Goal: Task Accomplishment & Management: Use online tool/utility

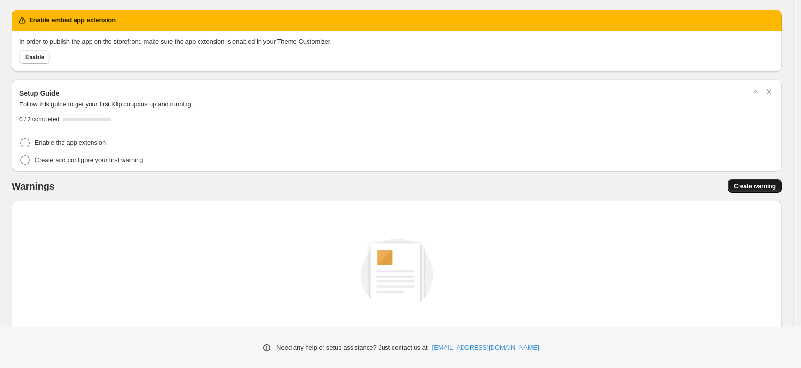
click at [762, 186] on span "Create warning" at bounding box center [754, 187] width 42 height 8
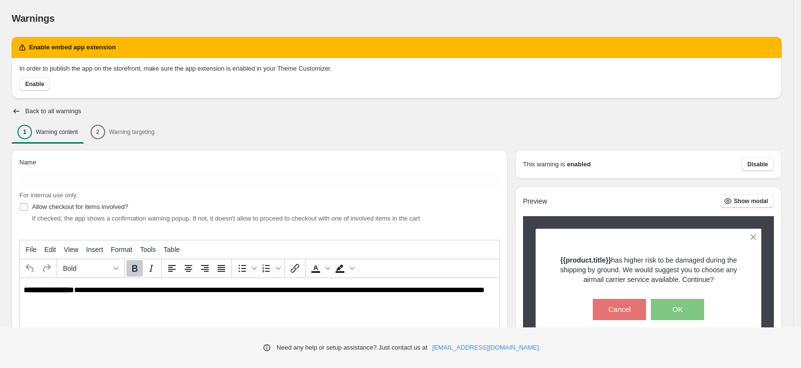
scroll to position [17, 0]
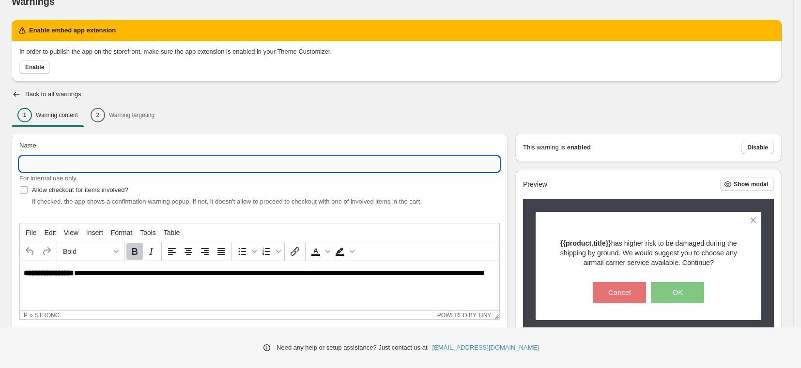
click at [213, 162] on input "Name" at bounding box center [259, 163] width 480 height 15
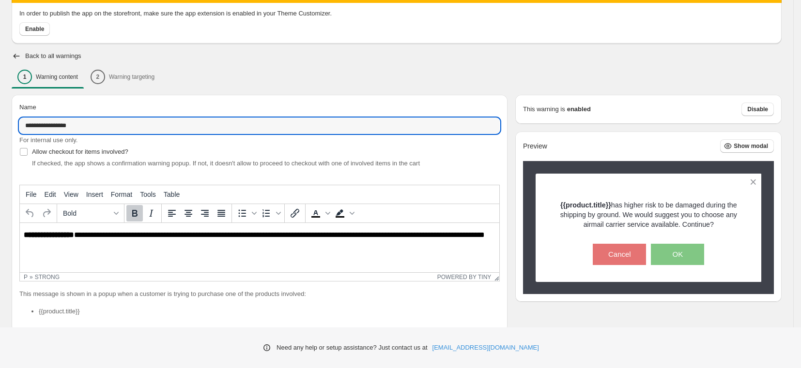
scroll to position [132, 0]
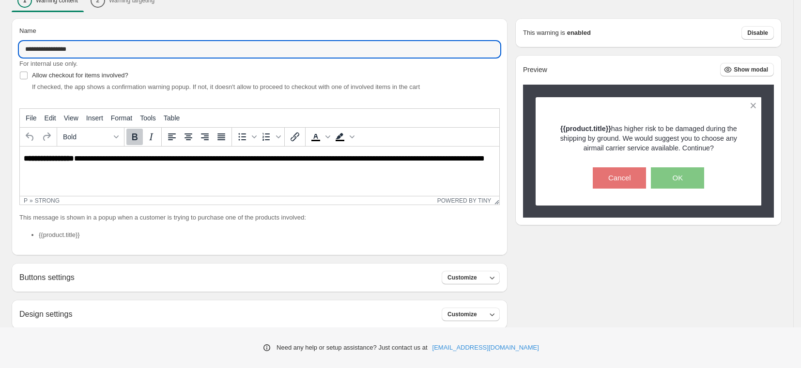
type input "**********"
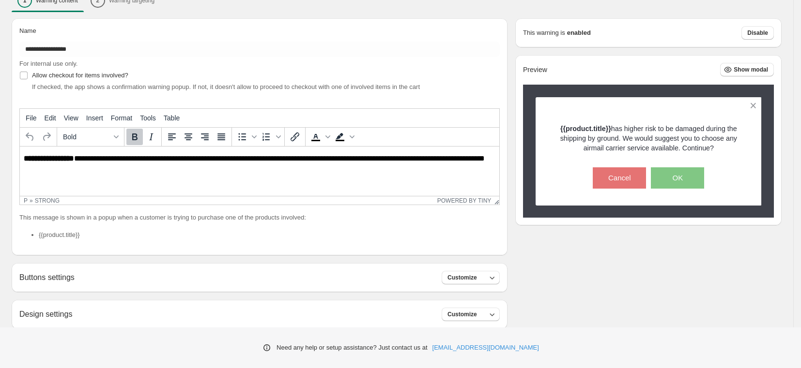
click at [478, 285] on div "Buttons settings Customize Buttons settings are not available for your tariff p…" at bounding box center [260, 277] width 496 height 29
drag, startPoint x: 485, startPoint y: 279, endPoint x: 506, endPoint y: 273, distance: 22.1
click at [485, 279] on button "Customize" at bounding box center [471, 278] width 58 height 14
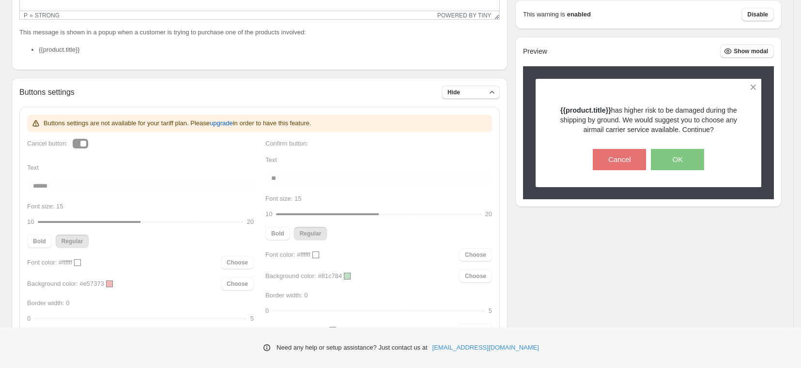
scroll to position [109, 0]
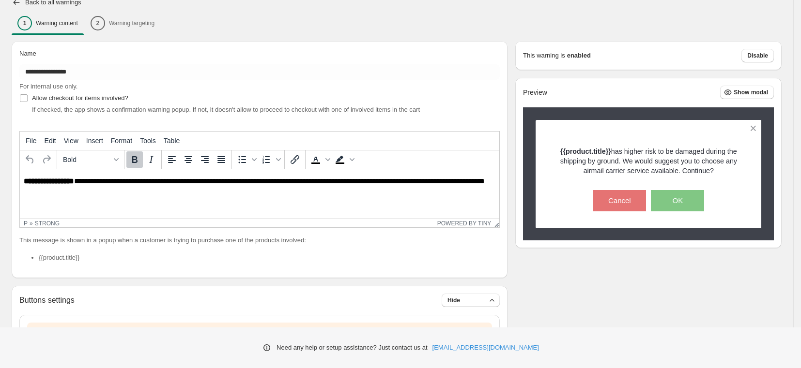
click at [107, 196] on html "**********" at bounding box center [259, 185] width 479 height 33
drag, startPoint x: 79, startPoint y: 190, endPoint x: 73, endPoint y: 190, distance: 6.8
click at [74, 191] on p "**********" at bounding box center [262, 185] width 477 height 17
drag, startPoint x: 73, startPoint y: 190, endPoint x: 15, endPoint y: 178, distance: 58.4
click at [20, 178] on html "**********" at bounding box center [259, 185] width 479 height 33
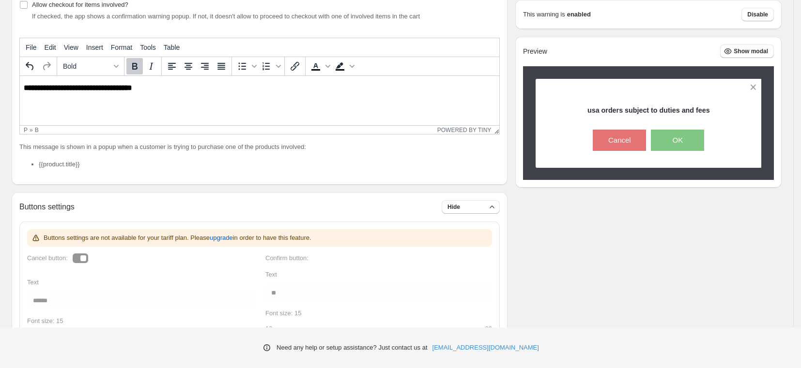
scroll to position [284, 0]
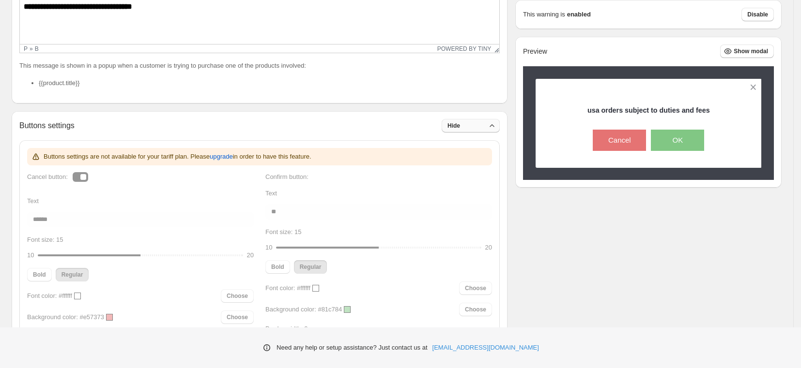
click at [470, 124] on button "Hide" at bounding box center [471, 126] width 58 height 14
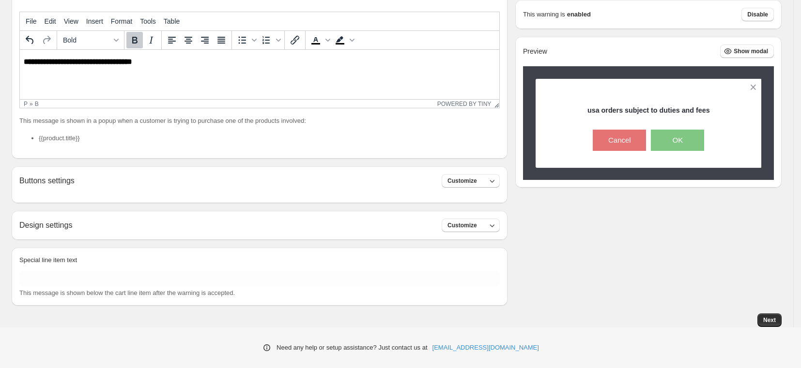
scroll to position [221, 0]
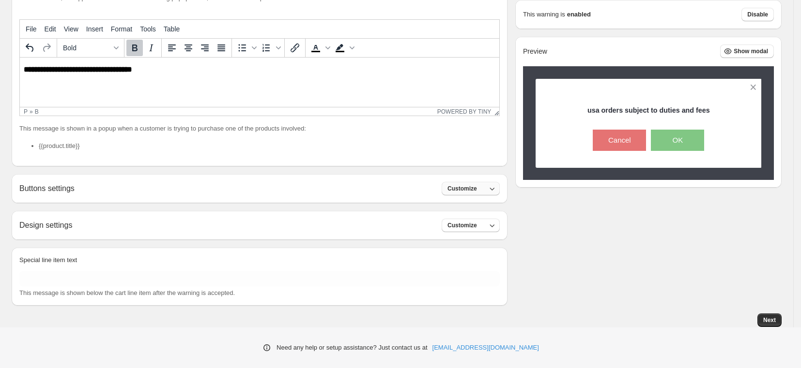
click at [496, 188] on icon "button" at bounding box center [492, 189] width 10 height 10
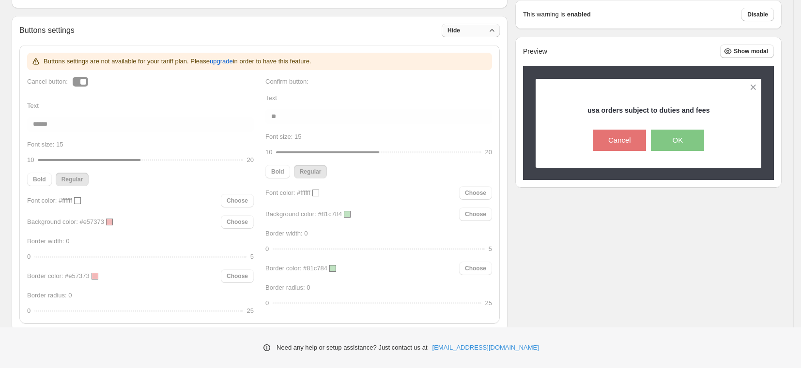
scroll to position [507, 0]
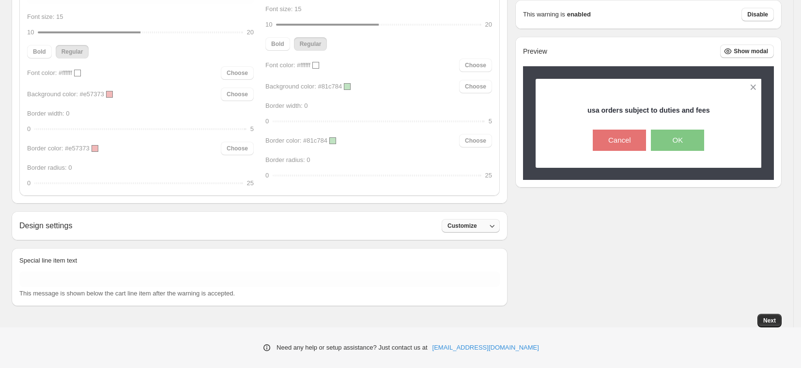
click at [483, 227] on button "Customize" at bounding box center [471, 226] width 58 height 14
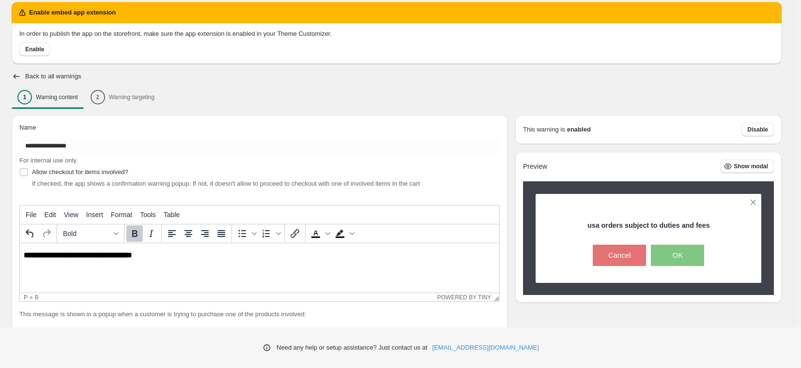
scroll to position [0, 0]
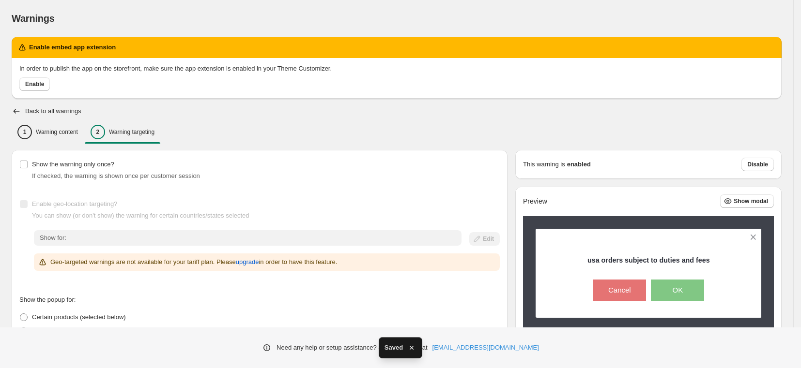
scroll to position [82, 0]
